Goal: Transaction & Acquisition: Subscribe to service/newsletter

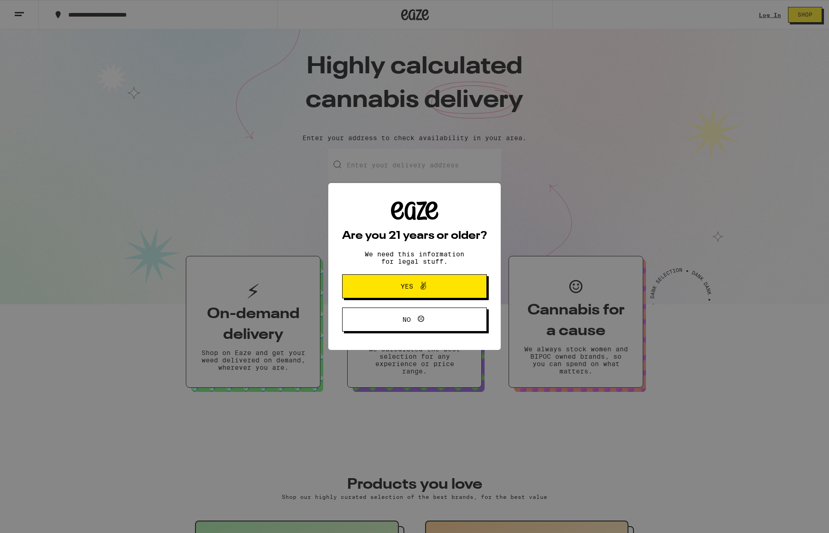
click at [448, 280] on button "Yes" at bounding box center [414, 286] width 145 height 24
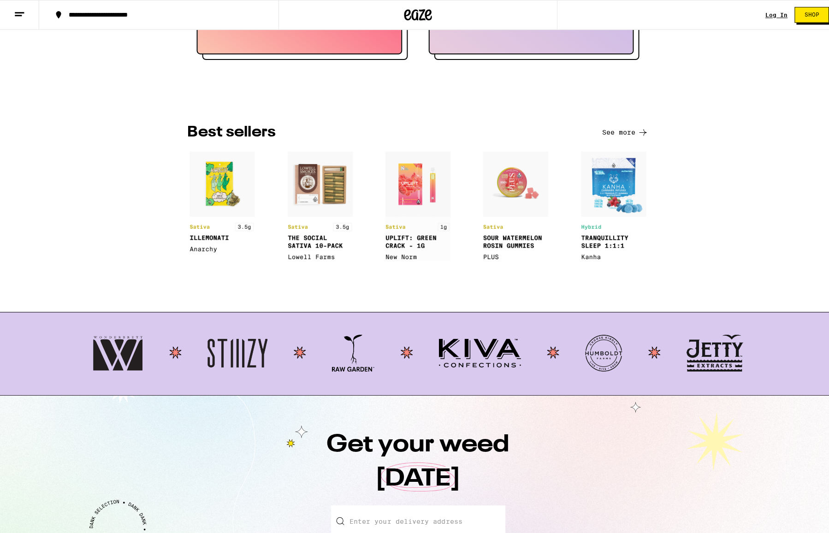
scroll to position [999, 0]
